Goal: Information Seeking & Learning: Learn about a topic

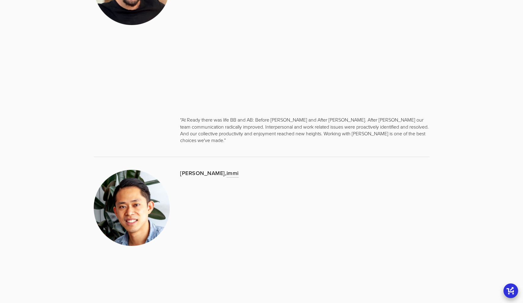
scroll to position [1174, 0]
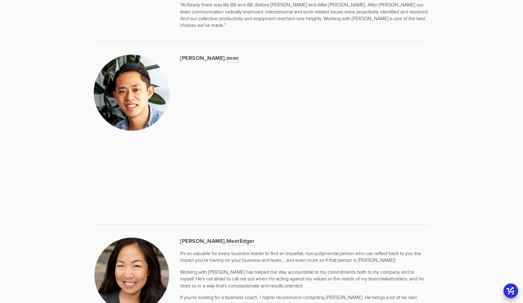
click at [362, 217] on div at bounding box center [261, 225] width 346 height 16
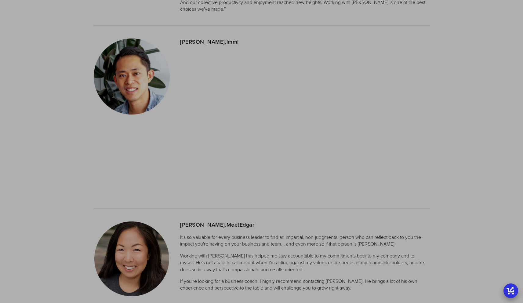
scroll to position [1192, 0]
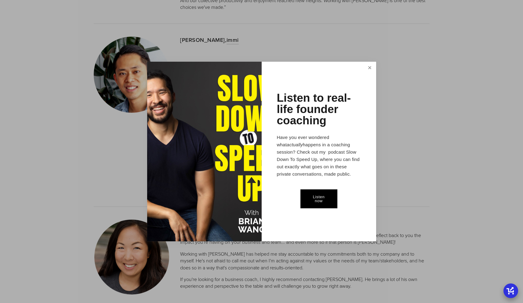
click at [369, 69] on link "Close" at bounding box center [369, 68] width 11 height 11
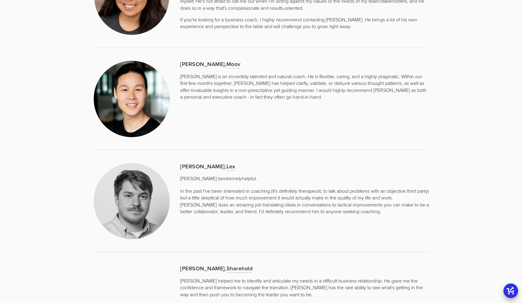
scroll to position [1519, 0]
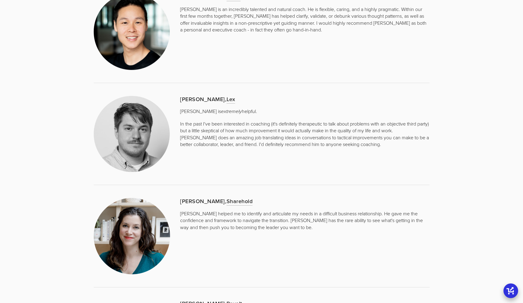
click at [226, 130] on p "In the past I've been interested in coaching (it's definitely therapeutic to ta…" at bounding box center [304, 133] width 249 height 27
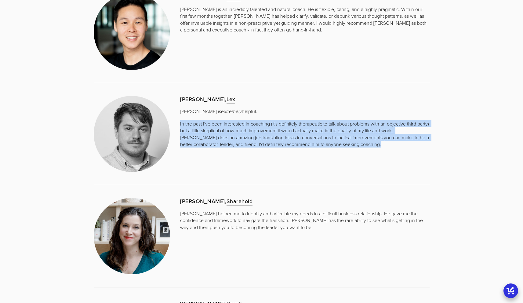
click at [226, 130] on p "In the past I've been interested in coaching (it's definitely therapeutic to ta…" at bounding box center [304, 133] width 249 height 27
click at [220, 142] on div "Nathan Bashaw, Lex Brian is extremely helpful. In the past I've been interested…" at bounding box center [305, 122] width 260 height 62
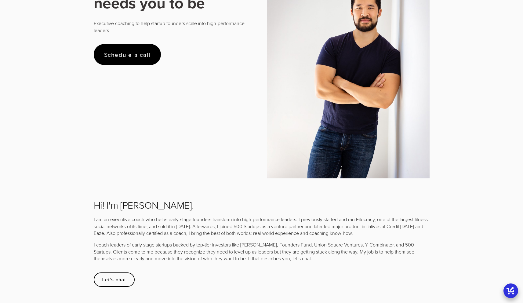
scroll to position [0, 0]
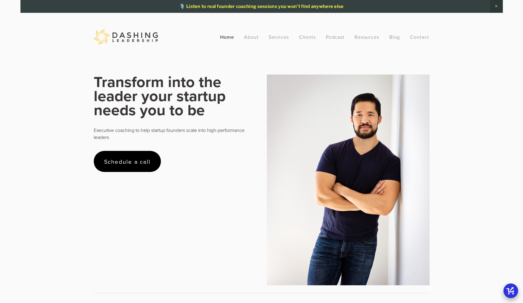
click at [255, 7] on link at bounding box center [261, 6] width 482 height 13
